Goal: Information Seeking & Learning: Learn about a topic

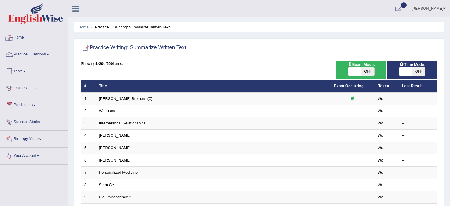
drag, startPoint x: 0, startPoint y: 0, endPoint x: 22, endPoint y: 36, distance: 42.3
click at [22, 36] on link "Home" at bounding box center [33, 36] width 67 height 15
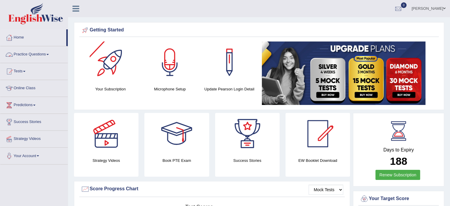
click at [49, 54] on span at bounding box center [47, 54] width 2 height 1
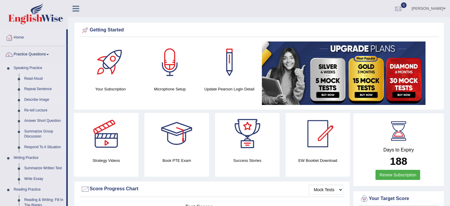
click at [42, 100] on link "Describe Image" at bounding box center [44, 99] width 45 height 11
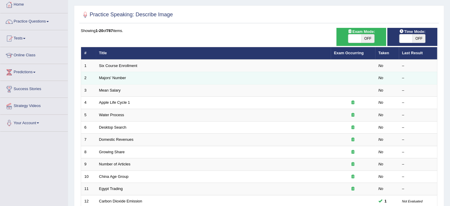
scroll to position [30, 0]
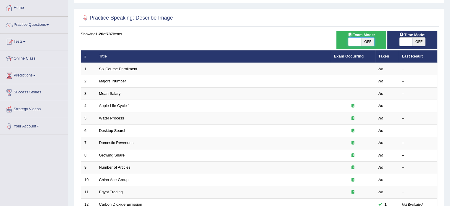
click at [354, 40] on span at bounding box center [354, 42] width 13 height 8
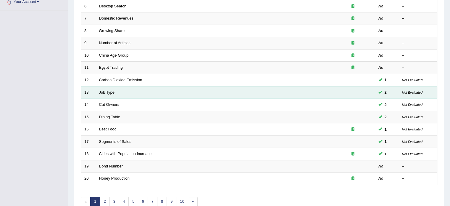
scroll to position [184, 0]
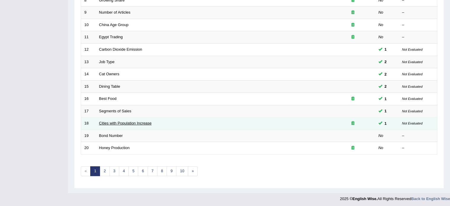
click at [139, 121] on link "Cities with Population Increase" at bounding box center [125, 123] width 53 height 4
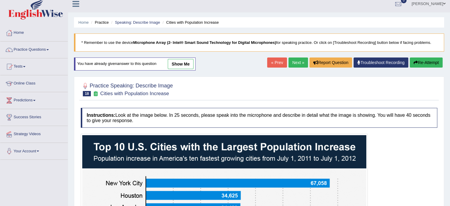
scroll to position [10, 0]
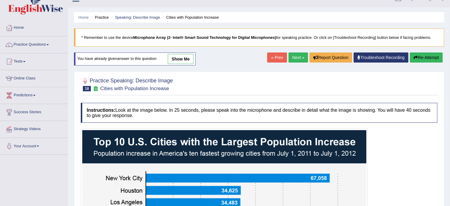
click at [182, 58] on link "show me" at bounding box center [181, 59] width 26 height 10
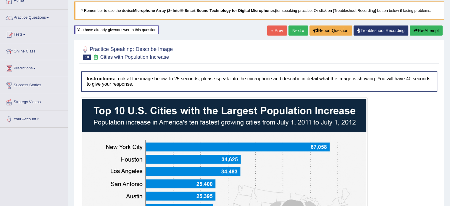
scroll to position [0, 0]
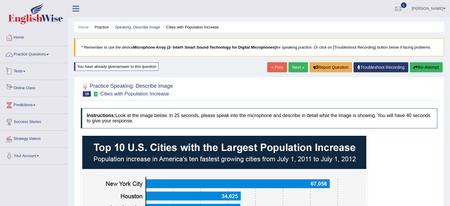
click at [41, 52] on link "Practice Questions" at bounding box center [33, 53] width 67 height 15
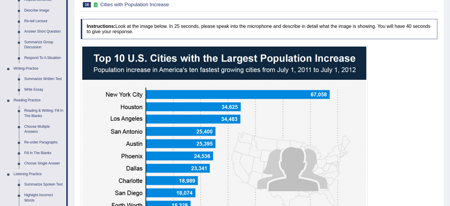
scroll to position [89, 0]
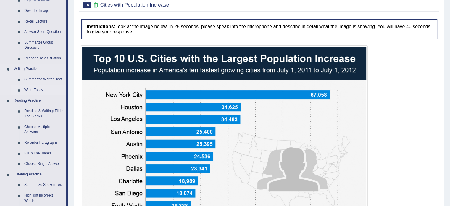
click at [41, 89] on link "Write Essay" at bounding box center [44, 90] width 45 height 11
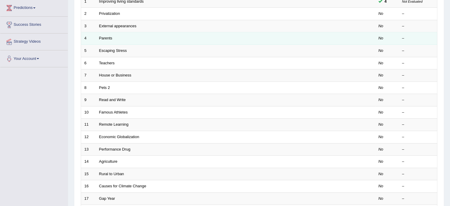
scroll to position [118, 0]
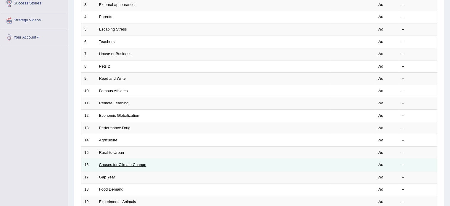
click at [133, 162] on link "Causes for Climate Change" at bounding box center [122, 164] width 47 height 4
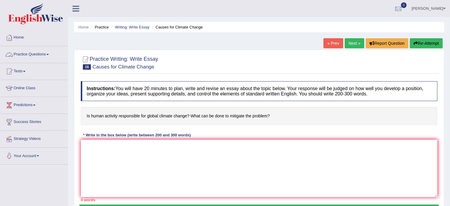
click at [46, 53] on link "Practice Questions" at bounding box center [33, 53] width 67 height 15
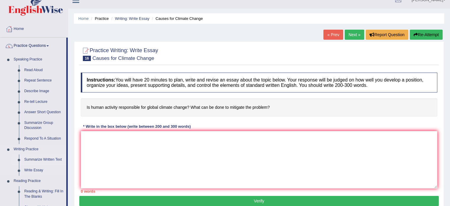
scroll to position [20, 0]
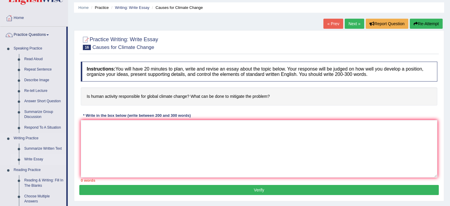
click at [26, 161] on link "Write Essay" at bounding box center [44, 159] width 45 height 11
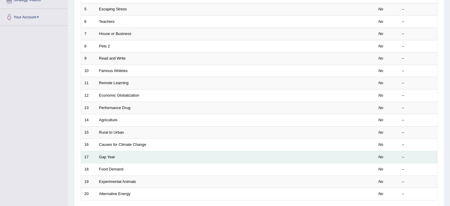
scroll to position [158, 0]
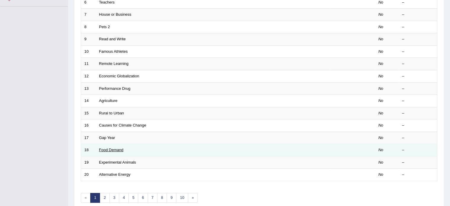
click at [105, 150] on link "Food Demand" at bounding box center [111, 149] width 24 height 4
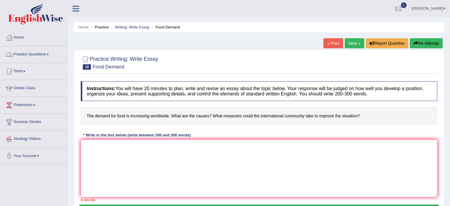
click at [49, 54] on span at bounding box center [47, 54] width 2 height 1
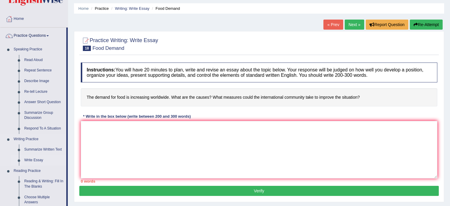
scroll to position [20, 0]
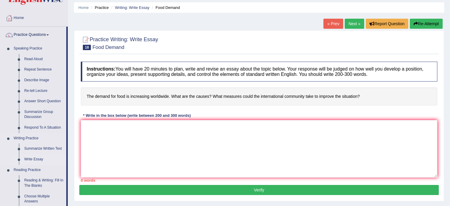
click at [32, 161] on link "Write Essay" at bounding box center [44, 159] width 45 height 11
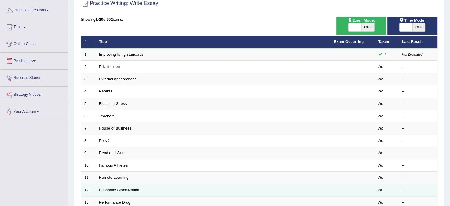
scroll to position [36, 0]
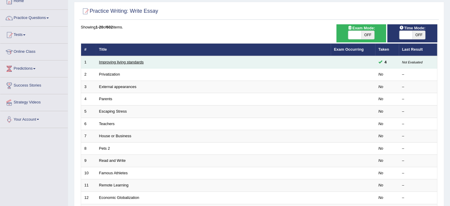
click at [120, 61] on link "Improving living standards" at bounding box center [121, 62] width 45 height 4
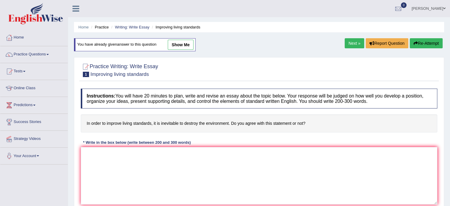
click at [186, 43] on link "show me" at bounding box center [181, 45] width 26 height 10
type textarea "The increasing influence of living standard on our lives has ignited numerous d…"
